Goal: Task Accomplishment & Management: Use online tool/utility

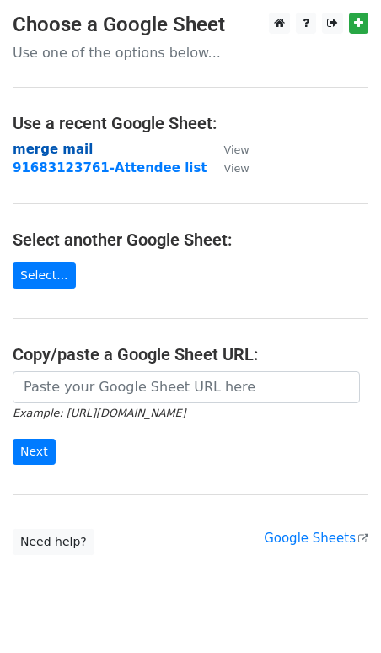
click at [69, 148] on strong "merge mail" at bounding box center [53, 149] width 80 height 15
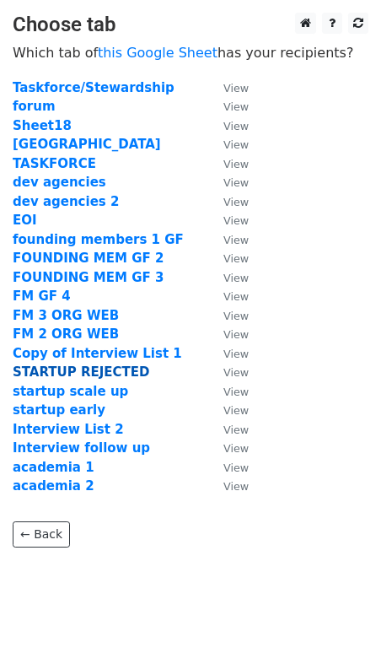
click at [92, 368] on strong "STARTUP REJECTED" at bounding box center [81, 371] width 137 height 15
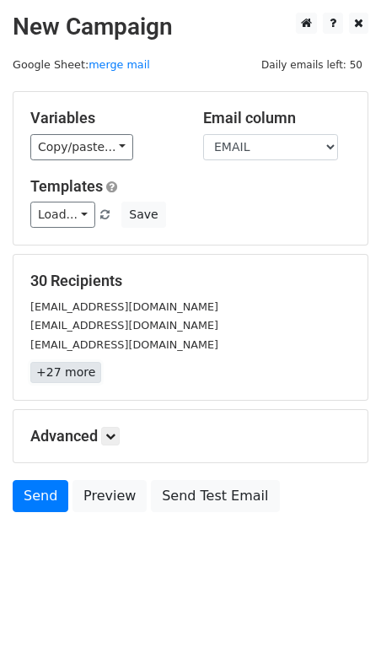
click at [75, 373] on link "+27 more" at bounding box center [65, 372] width 71 height 21
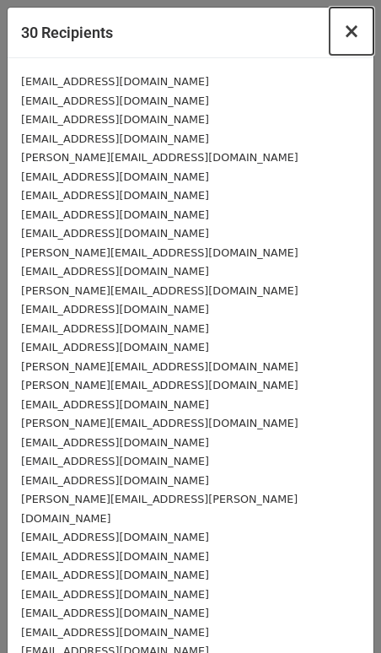
click at [357, 28] on span "×" at bounding box center [351, 31] width 17 height 24
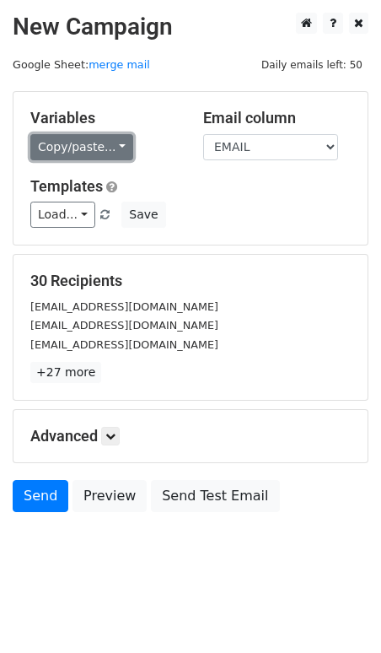
click at [101, 144] on link "Copy/paste..." at bounding box center [81, 147] width 103 height 26
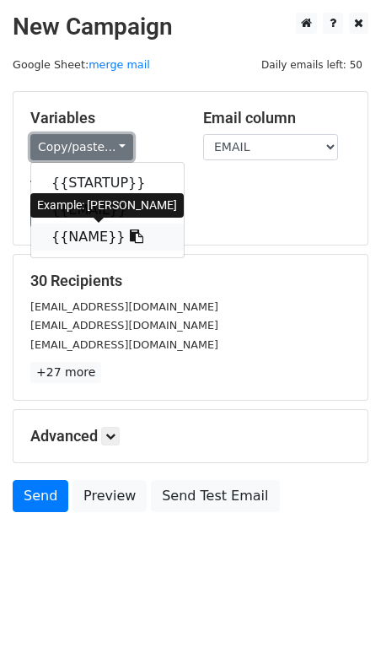
click at [93, 234] on link "{{NAME}}" at bounding box center [107, 236] width 153 height 27
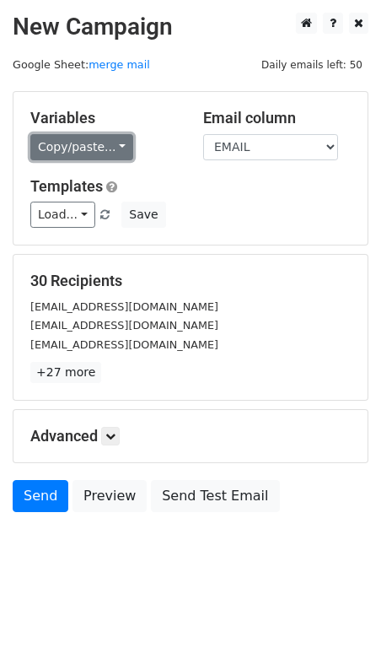
click at [92, 156] on link "Copy/paste..." at bounding box center [81, 147] width 103 height 26
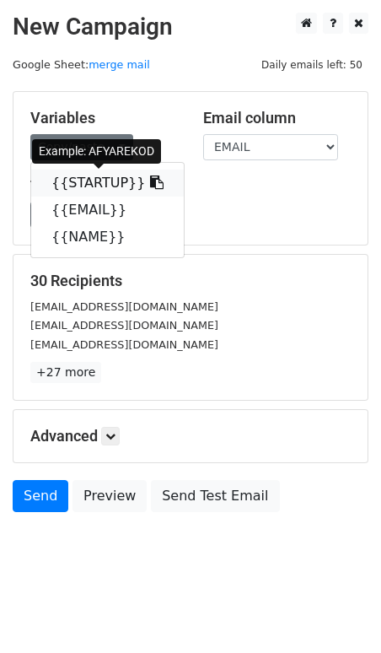
click at [120, 181] on link "{{STARTUP}}" at bounding box center [107, 182] width 153 height 27
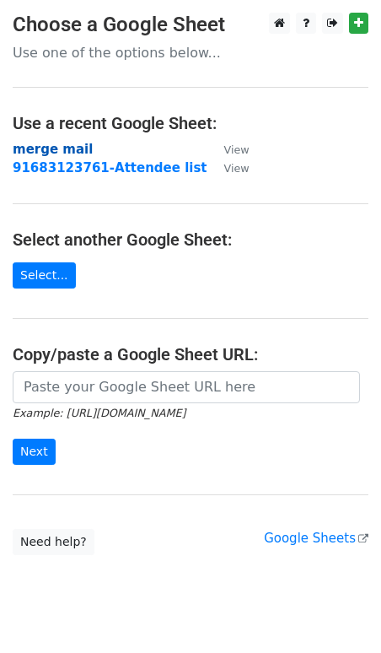
click at [73, 147] on strong "merge mail" at bounding box center [53, 149] width 80 height 15
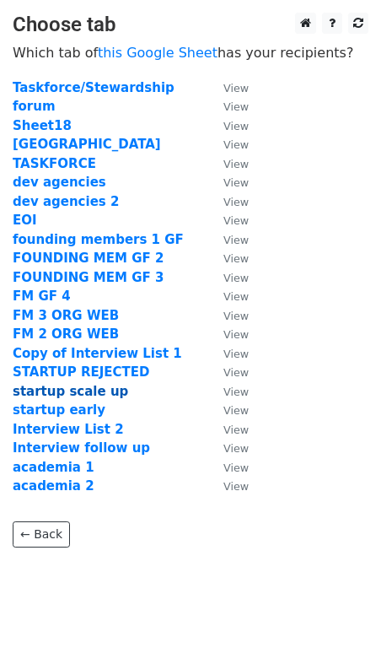
click at [101, 394] on strong "startup scale up" at bounding box center [71, 391] width 116 height 15
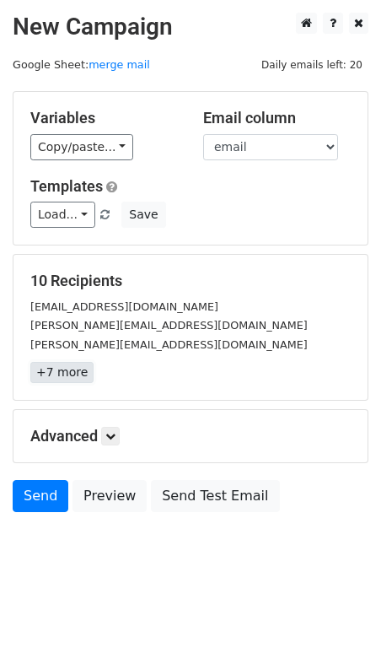
click at [47, 374] on link "+7 more" at bounding box center [61, 372] width 63 height 21
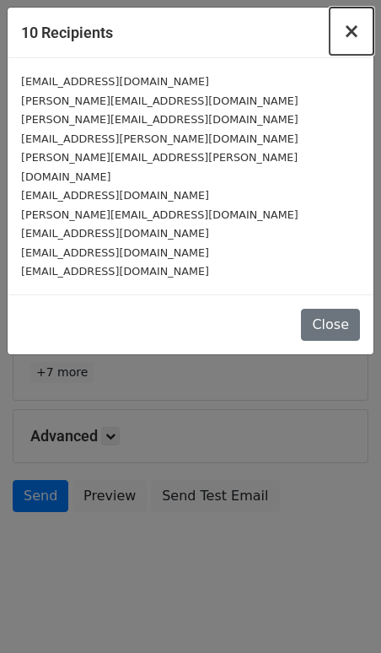
click at [355, 40] on span "×" at bounding box center [351, 31] width 17 height 24
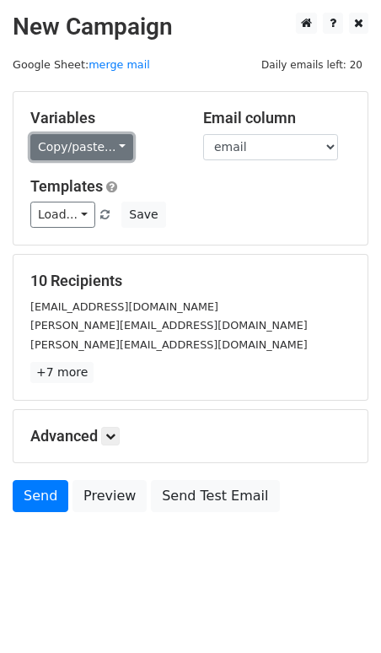
click at [111, 142] on link "Copy/paste..." at bounding box center [81, 147] width 103 height 26
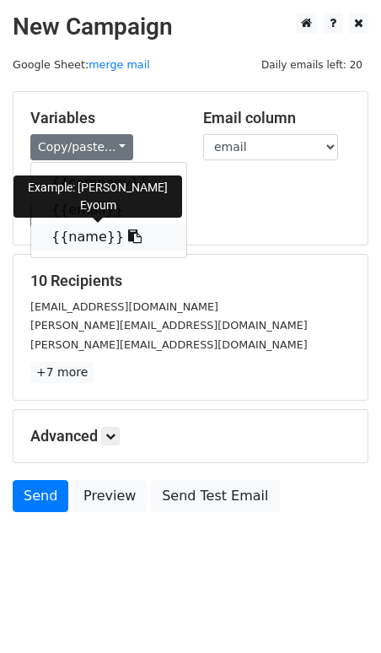
click at [89, 234] on link "{{name}}" at bounding box center [108, 236] width 155 height 27
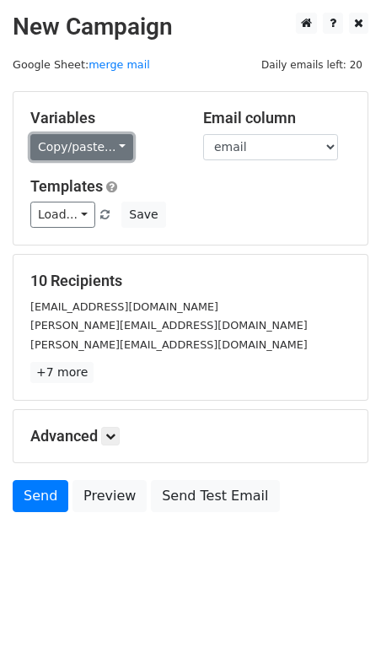
click at [93, 140] on link "Copy/paste..." at bounding box center [81, 147] width 103 height 26
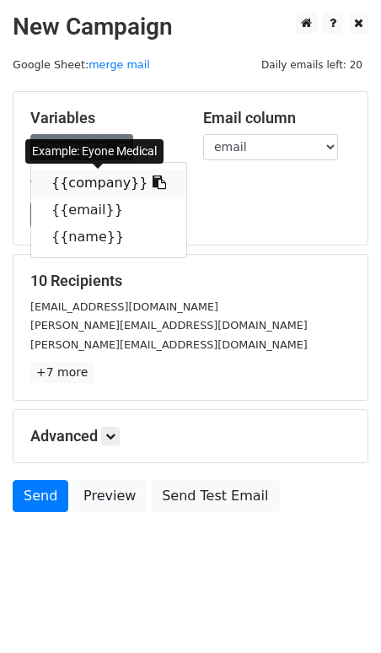
click at [115, 185] on link "{{company}}" at bounding box center [108, 182] width 155 height 27
